Goal: Browse casually

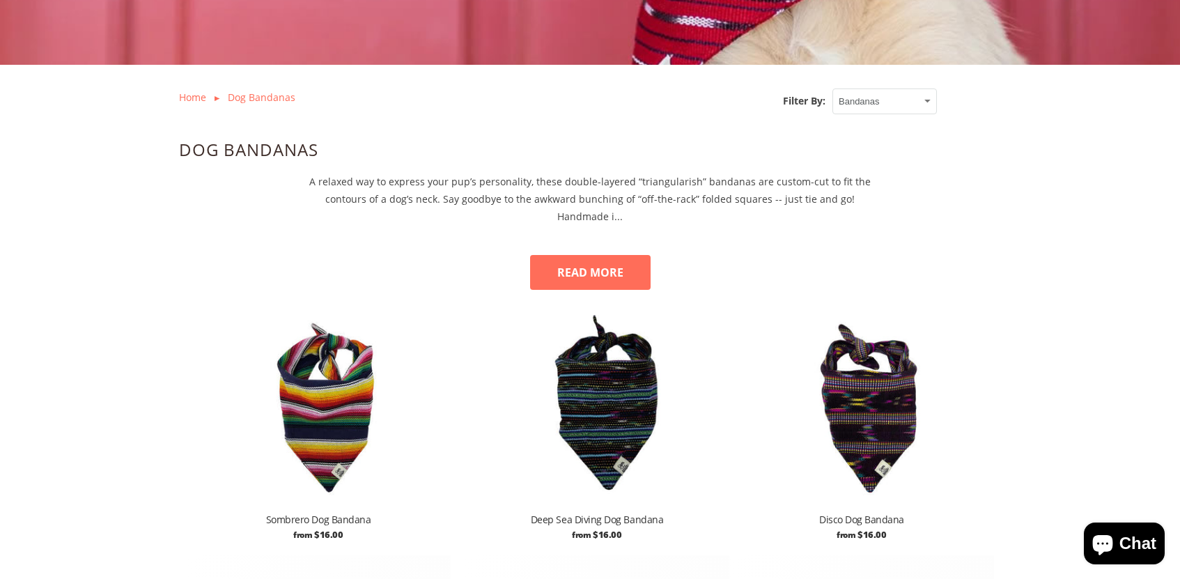
scroll to position [439, 0]
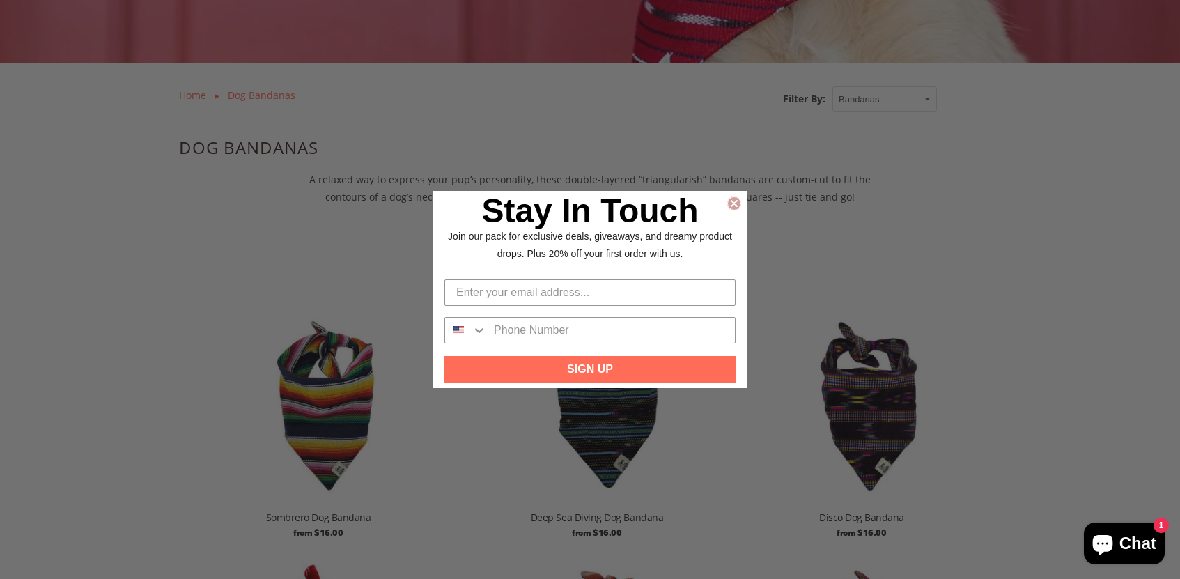
click at [737, 204] on icon "Close dialog" at bounding box center [735, 204] width 6 height 6
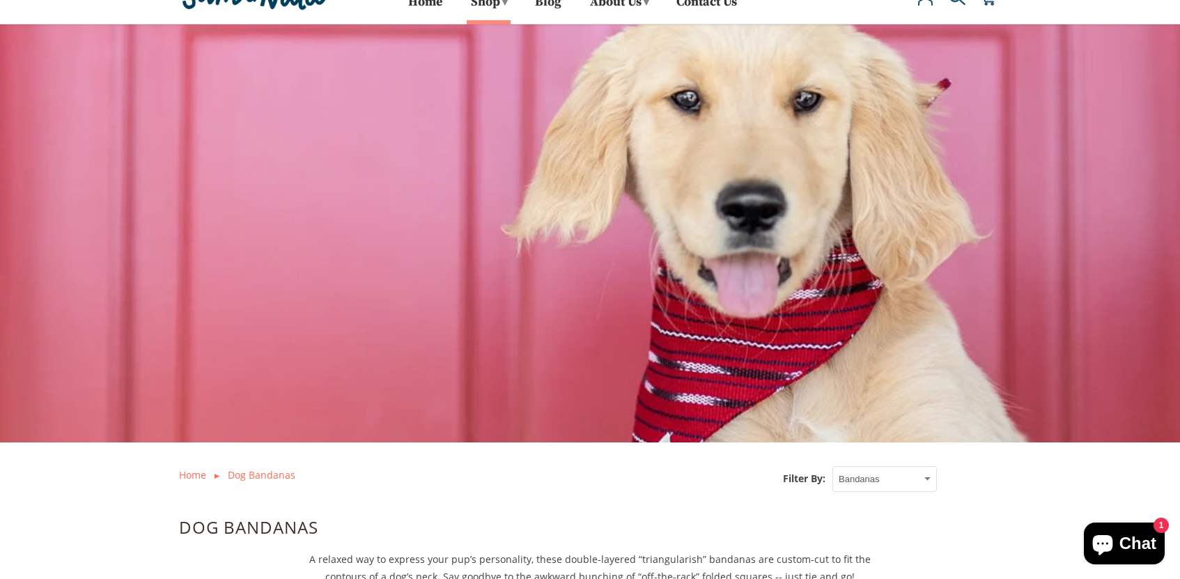
scroll to position [0, 0]
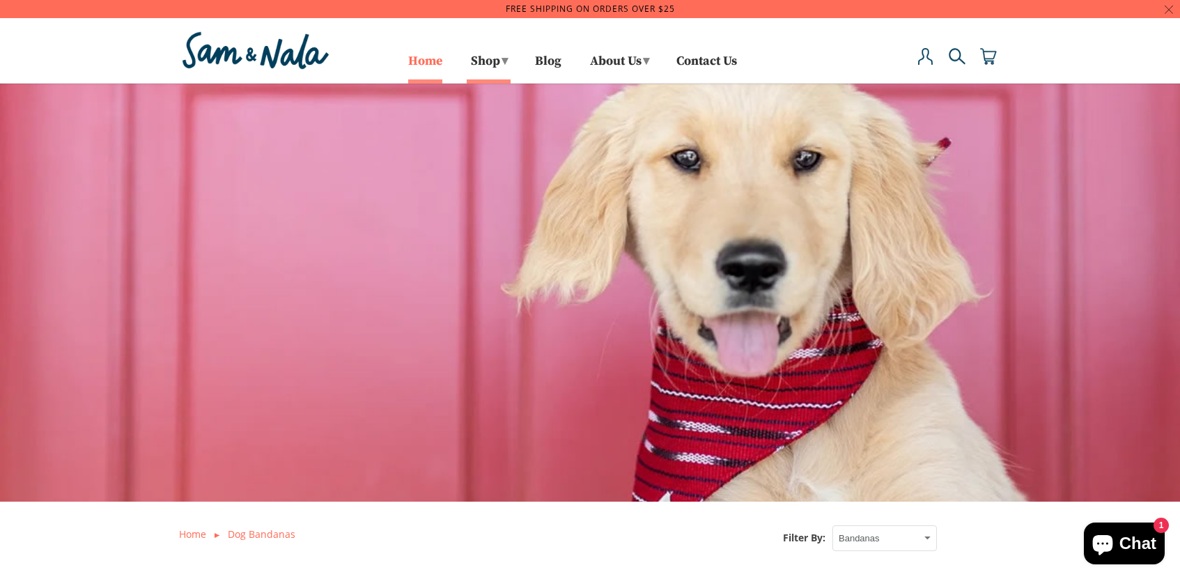
click at [415, 59] on link "Home" at bounding box center [425, 67] width 34 height 23
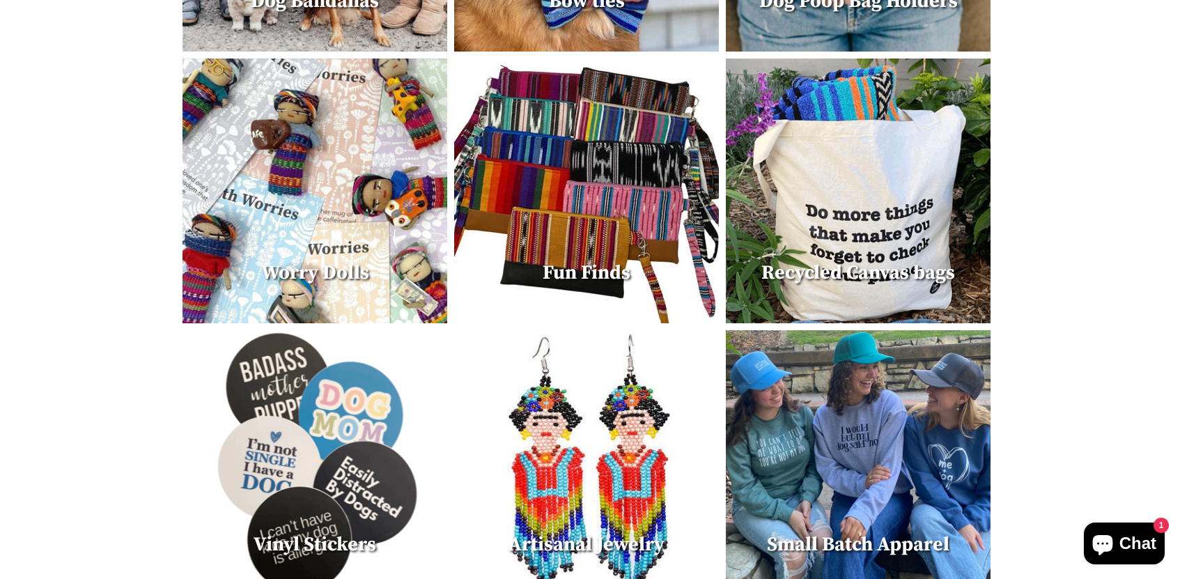
scroll to position [817, 0]
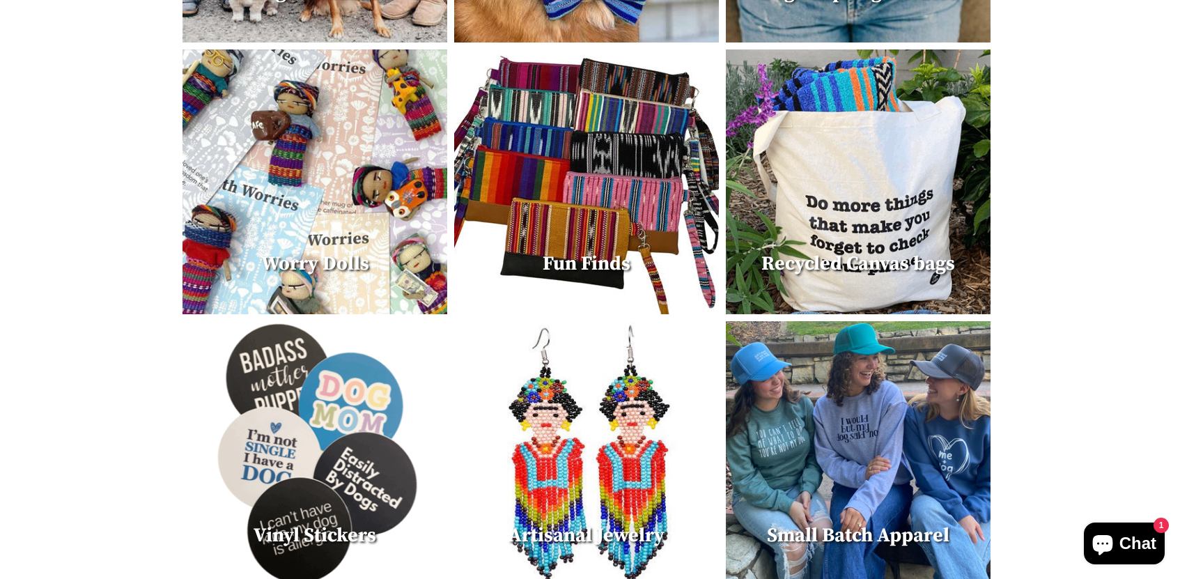
click at [611, 433] on img at bounding box center [586, 453] width 265 height 265
click at [847, 189] on img at bounding box center [858, 181] width 265 height 265
click at [848, 165] on img at bounding box center [858, 181] width 265 height 265
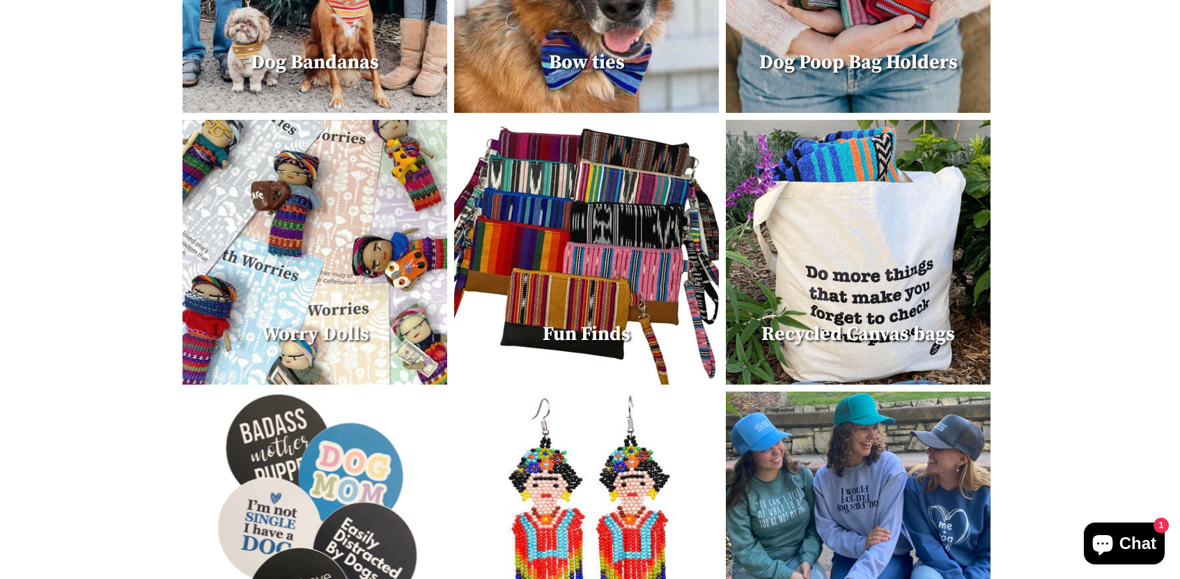
scroll to position [746, 0]
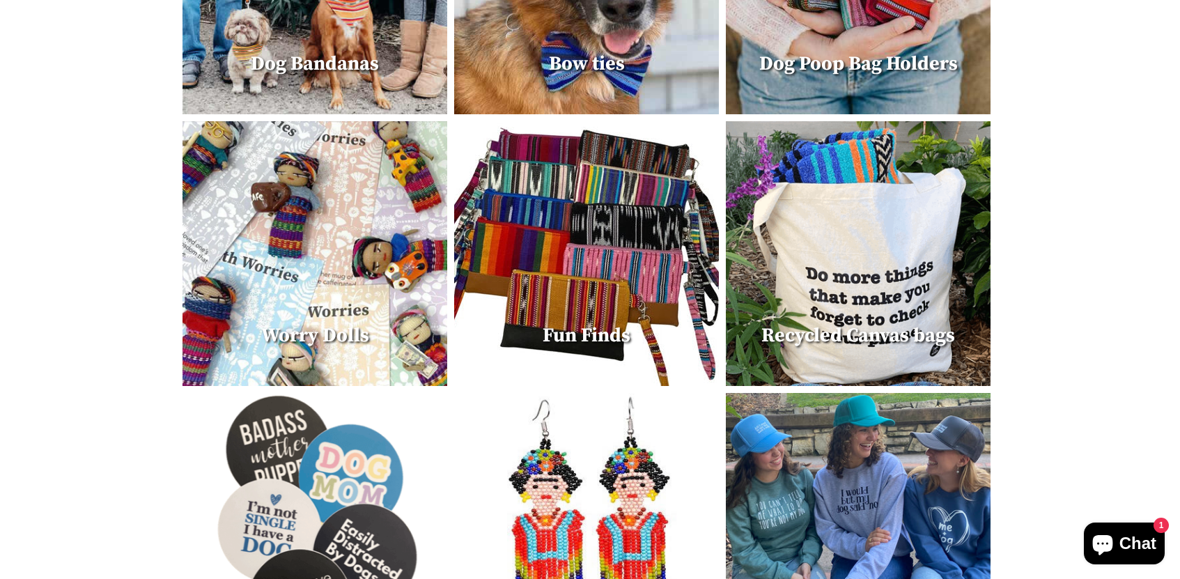
click at [322, 295] on img at bounding box center [315, 253] width 265 height 265
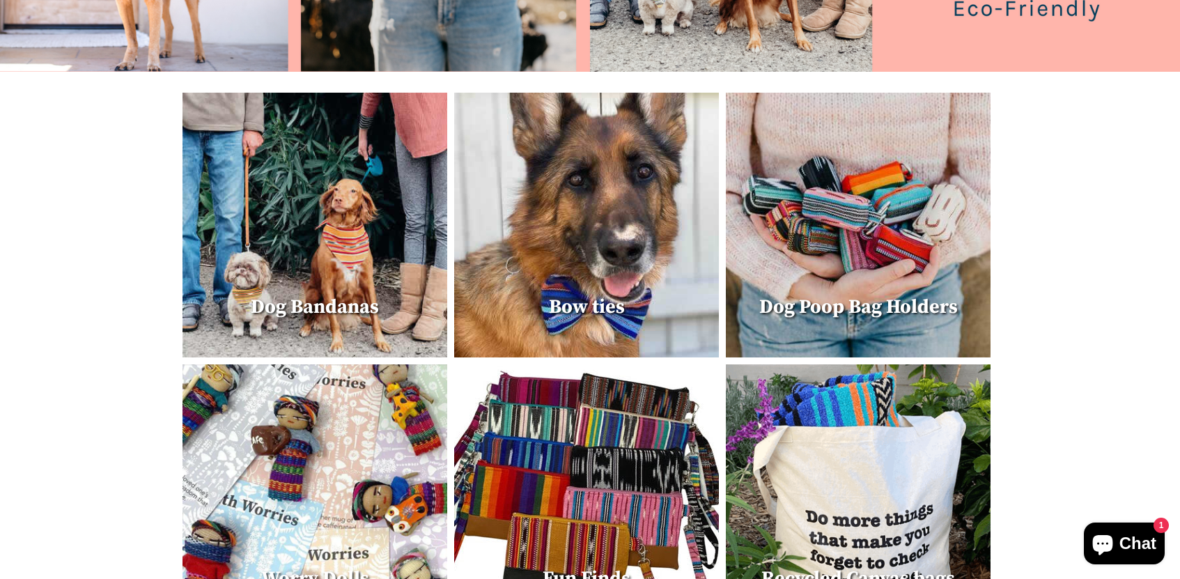
scroll to position [499, 0]
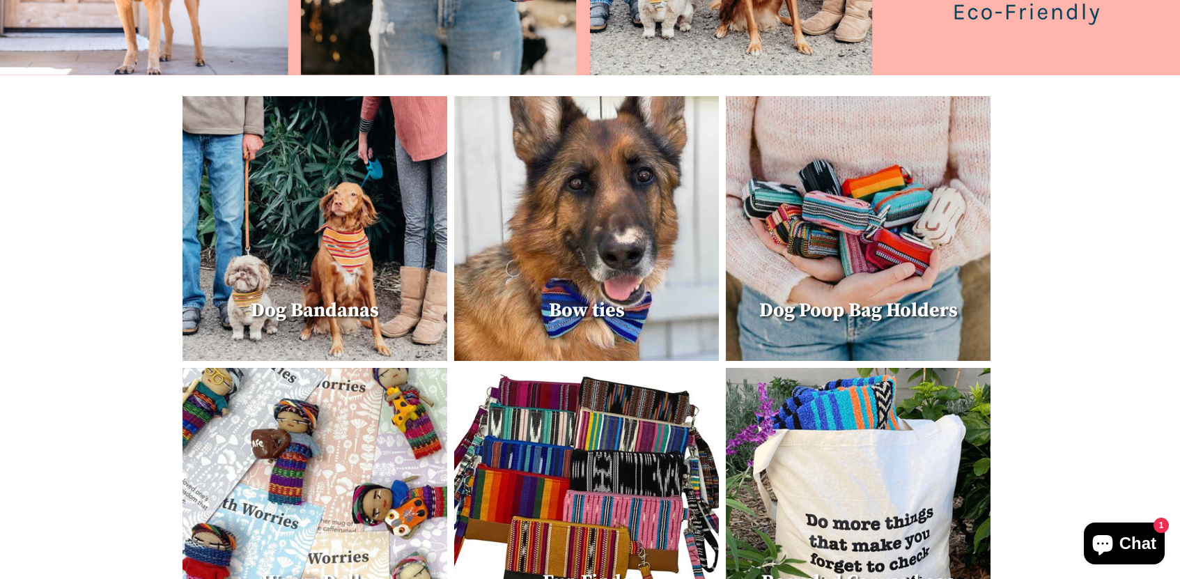
click at [601, 240] on img at bounding box center [586, 228] width 265 height 265
click at [355, 252] on img at bounding box center [315, 228] width 265 height 265
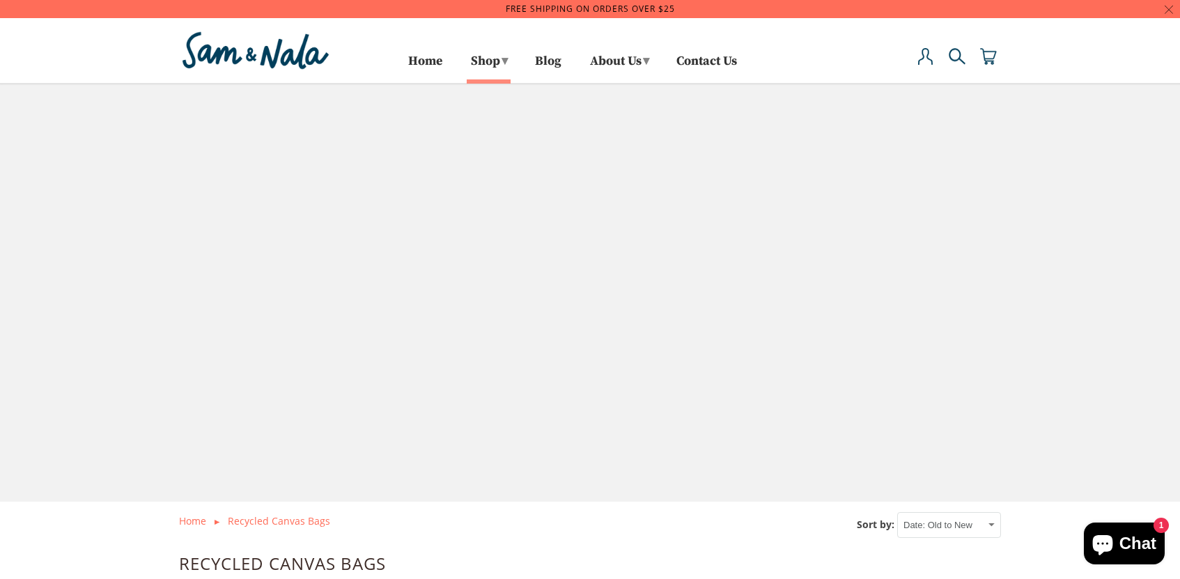
select select "created-ascending"
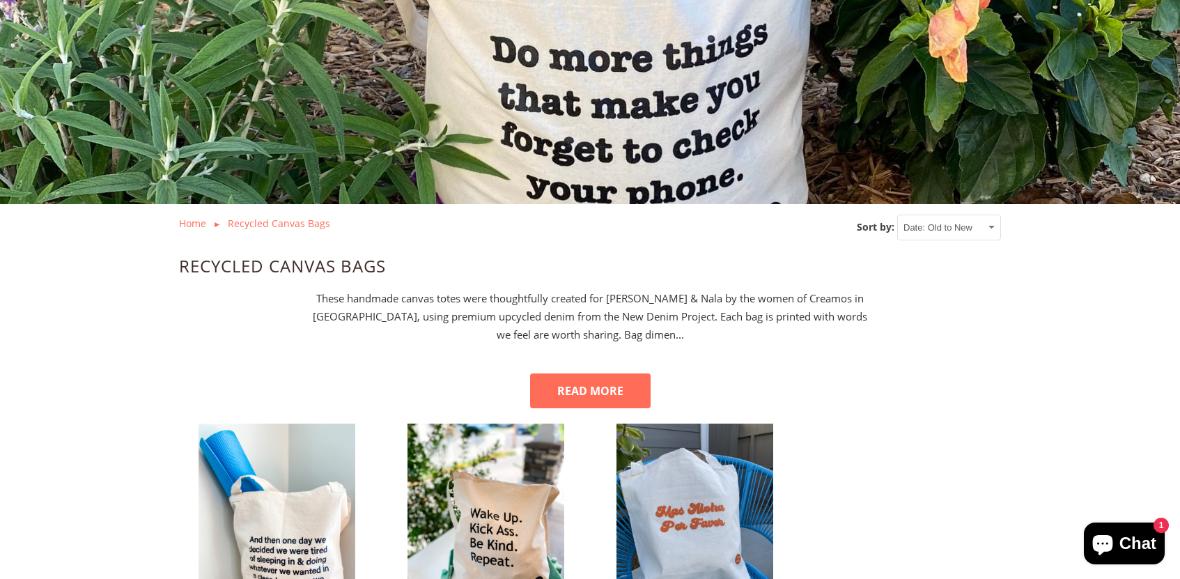
scroll to position [279, 0]
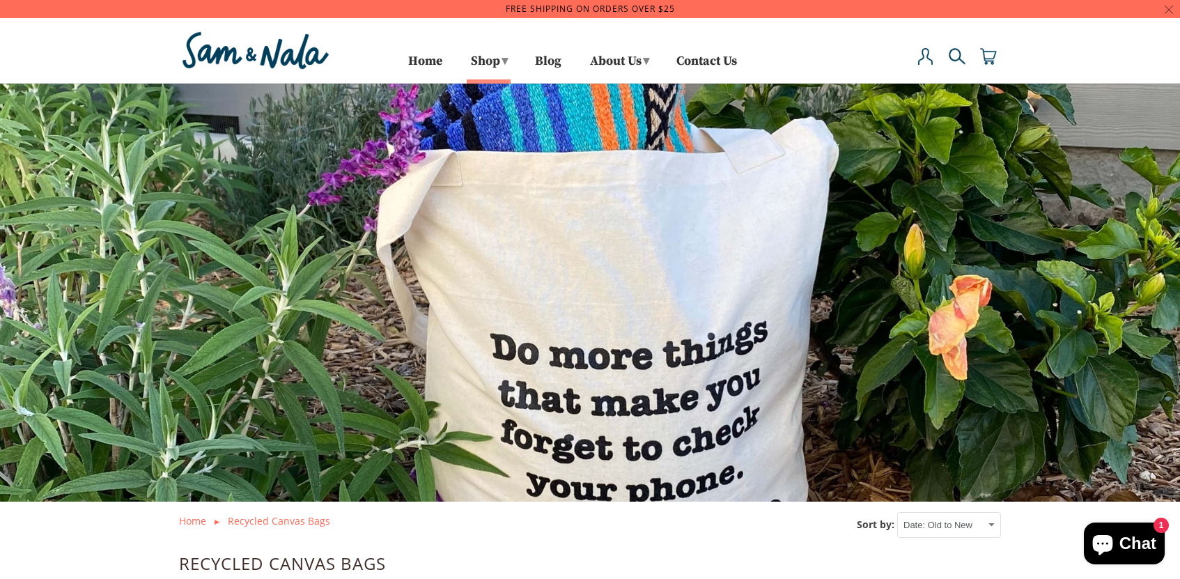
select select "created-ascending"
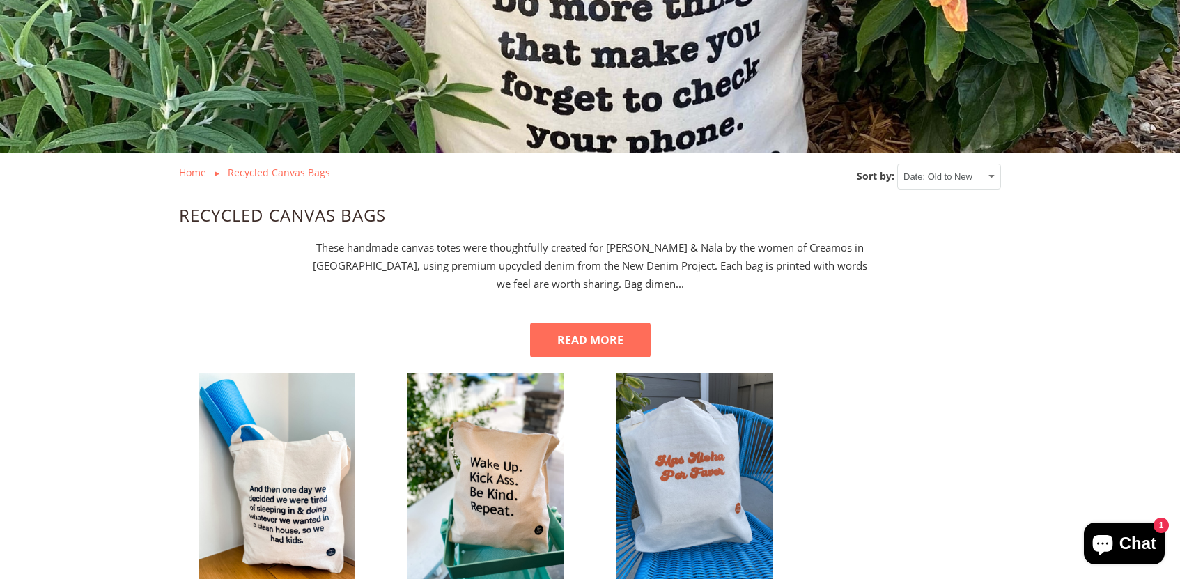
scroll to position [541, 0]
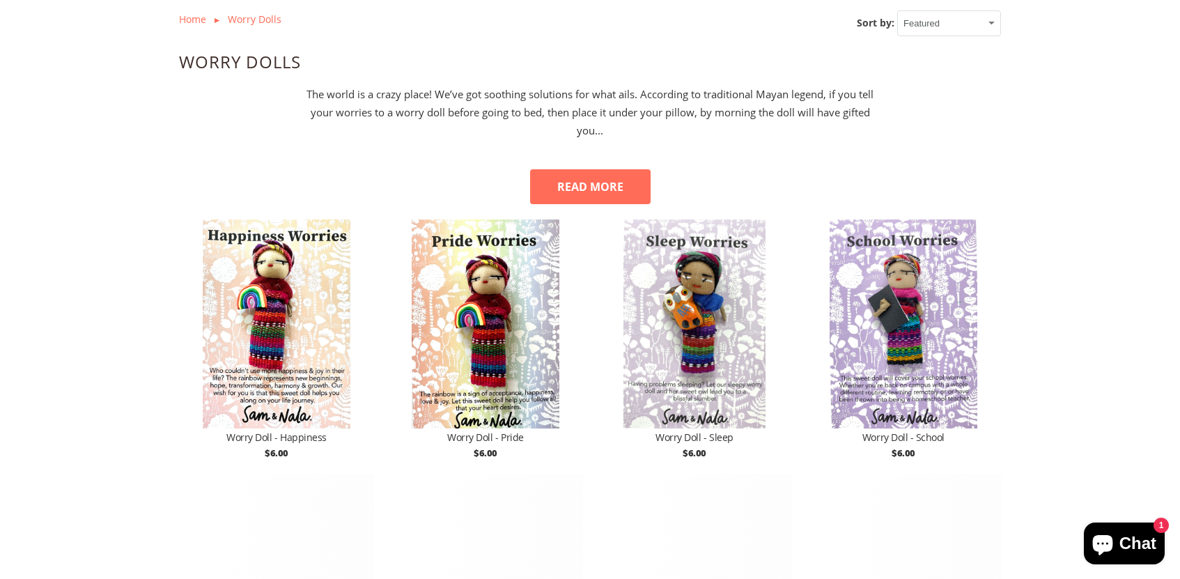
scroll to position [507, 0]
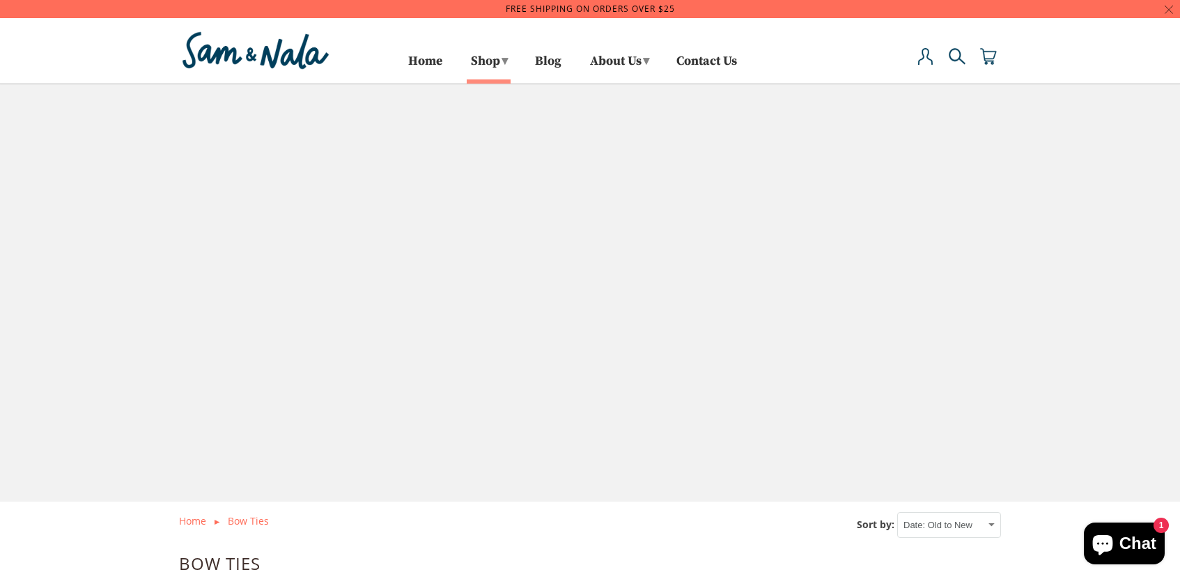
select select "created-ascending"
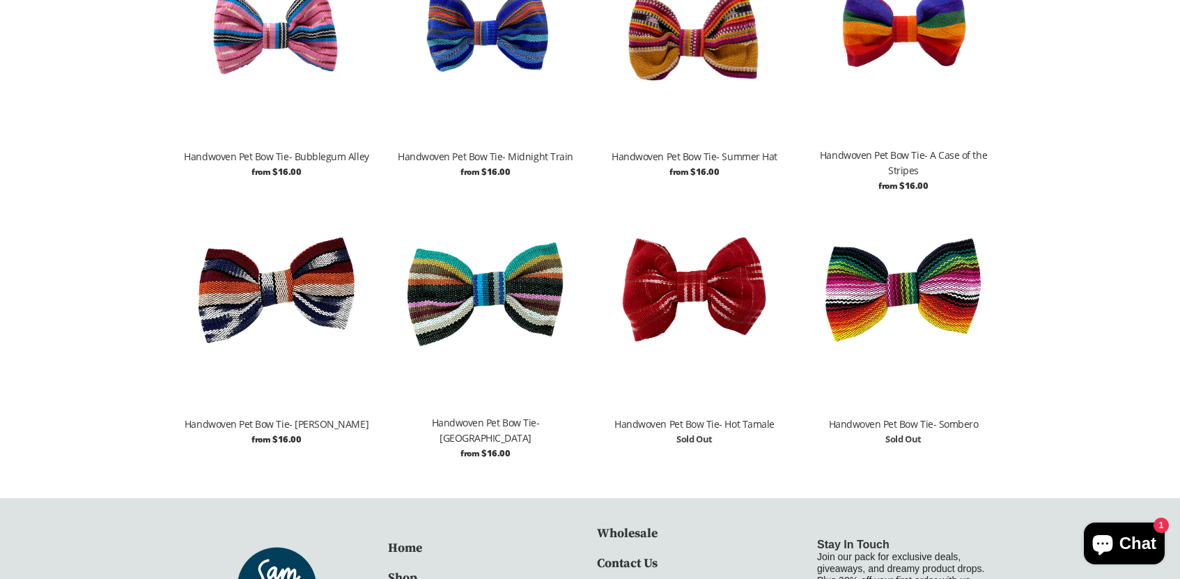
scroll to position [512, 0]
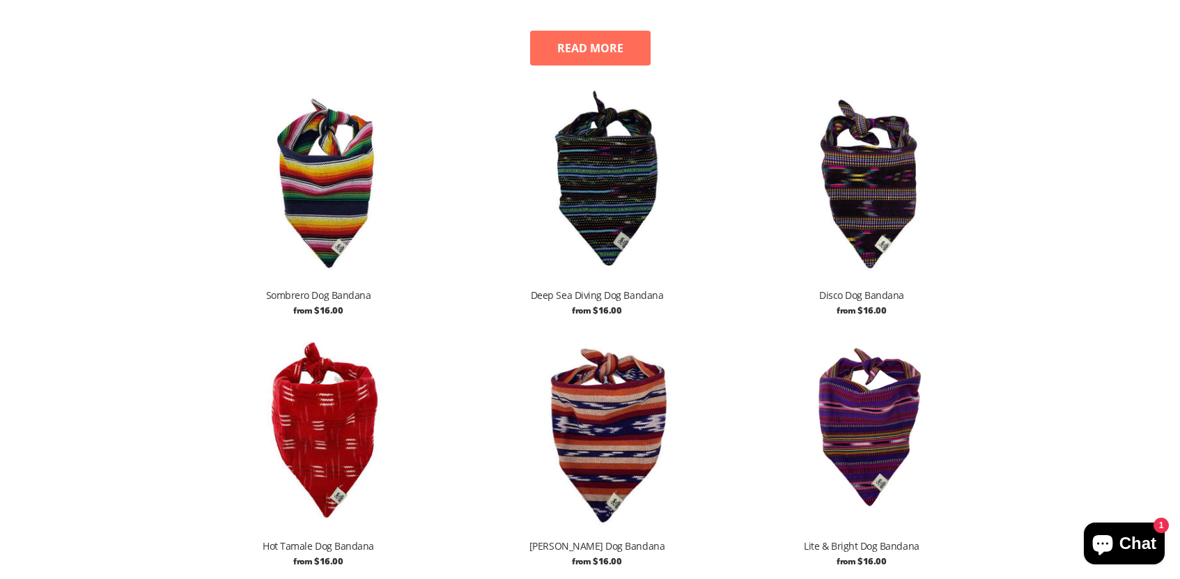
scroll to position [657, 0]
